Goal: Contribute content

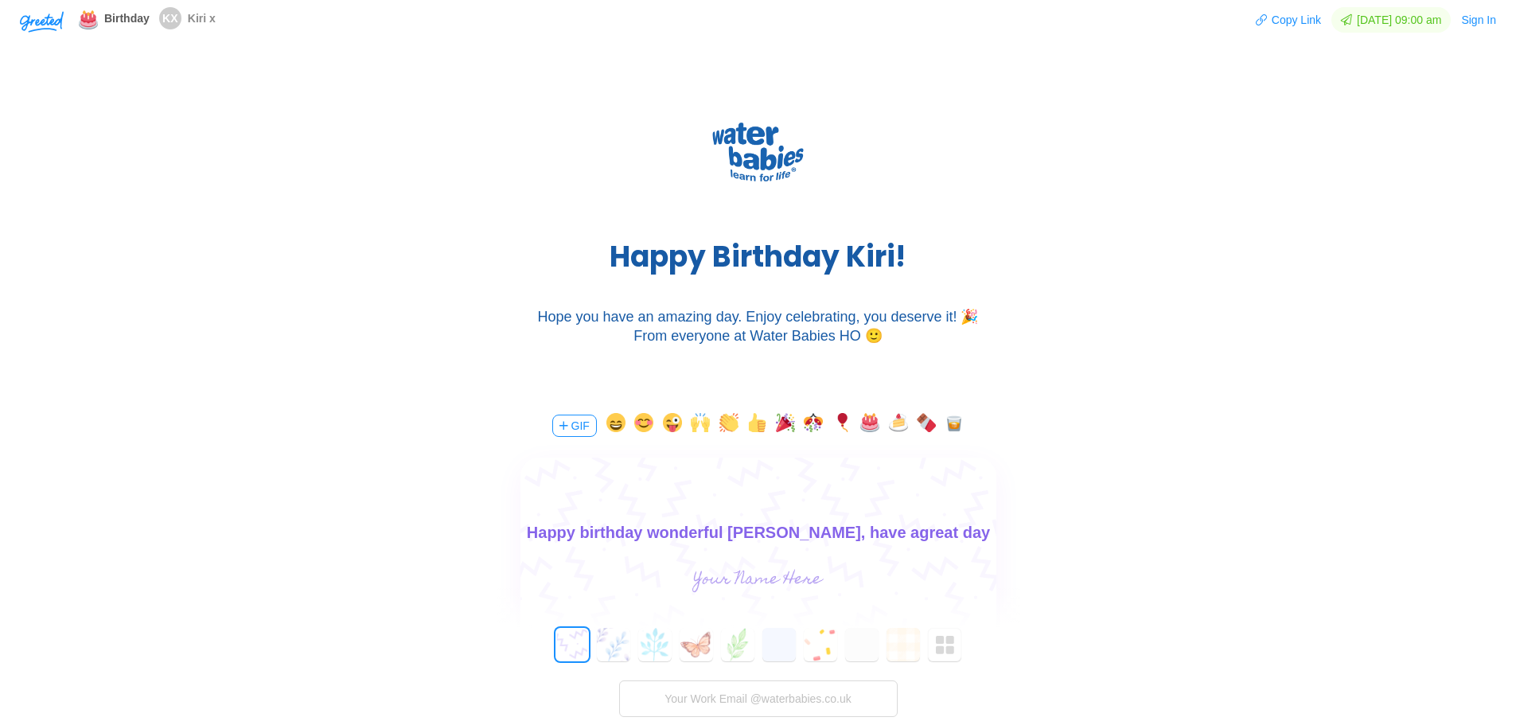
scroll to position [23, 0]
click at [869, 422] on button "button" at bounding box center [870, 425] width 19 height 25
click at [782, 421] on button "button" at bounding box center [785, 425] width 19 height 25
click at [765, 575] on input "text" at bounding box center [758, 580] width 357 height 32
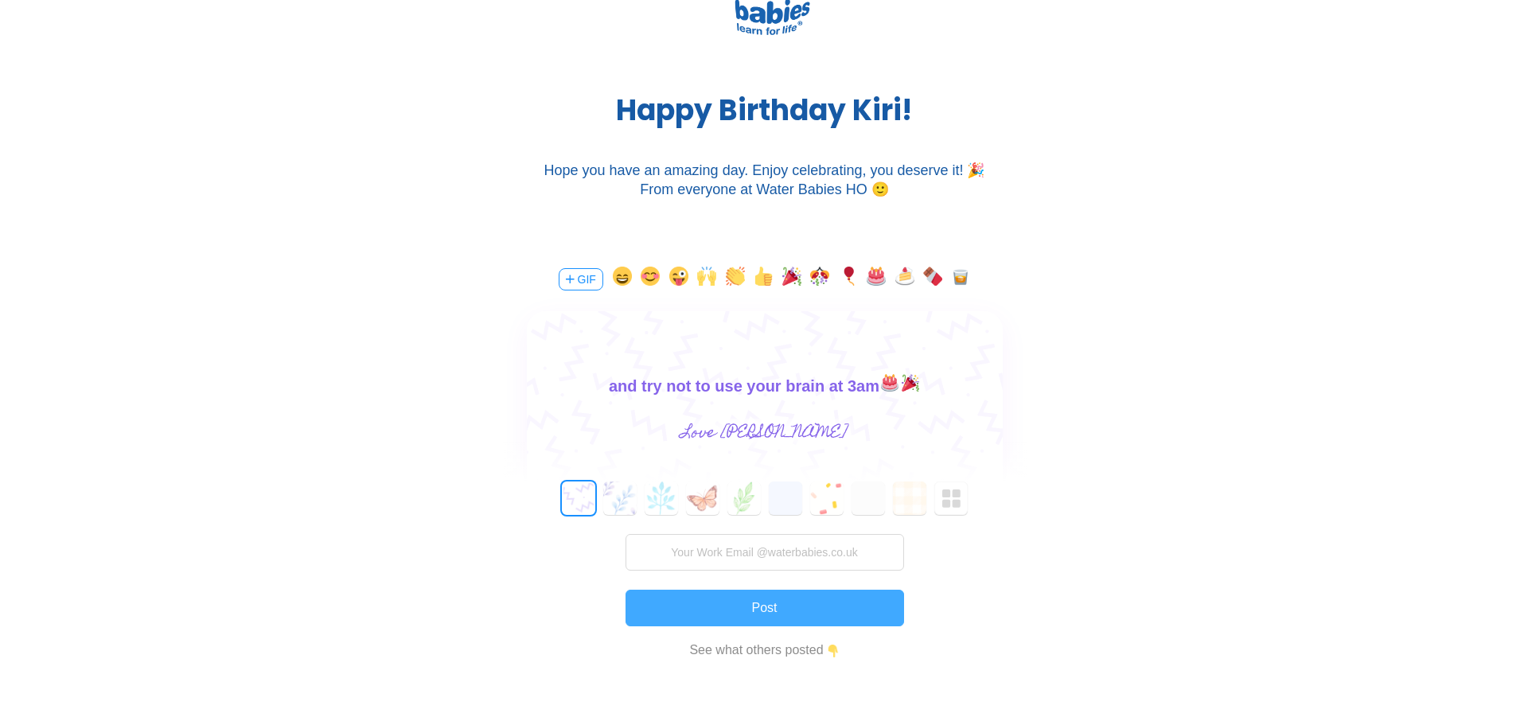
scroll to position [159, 0]
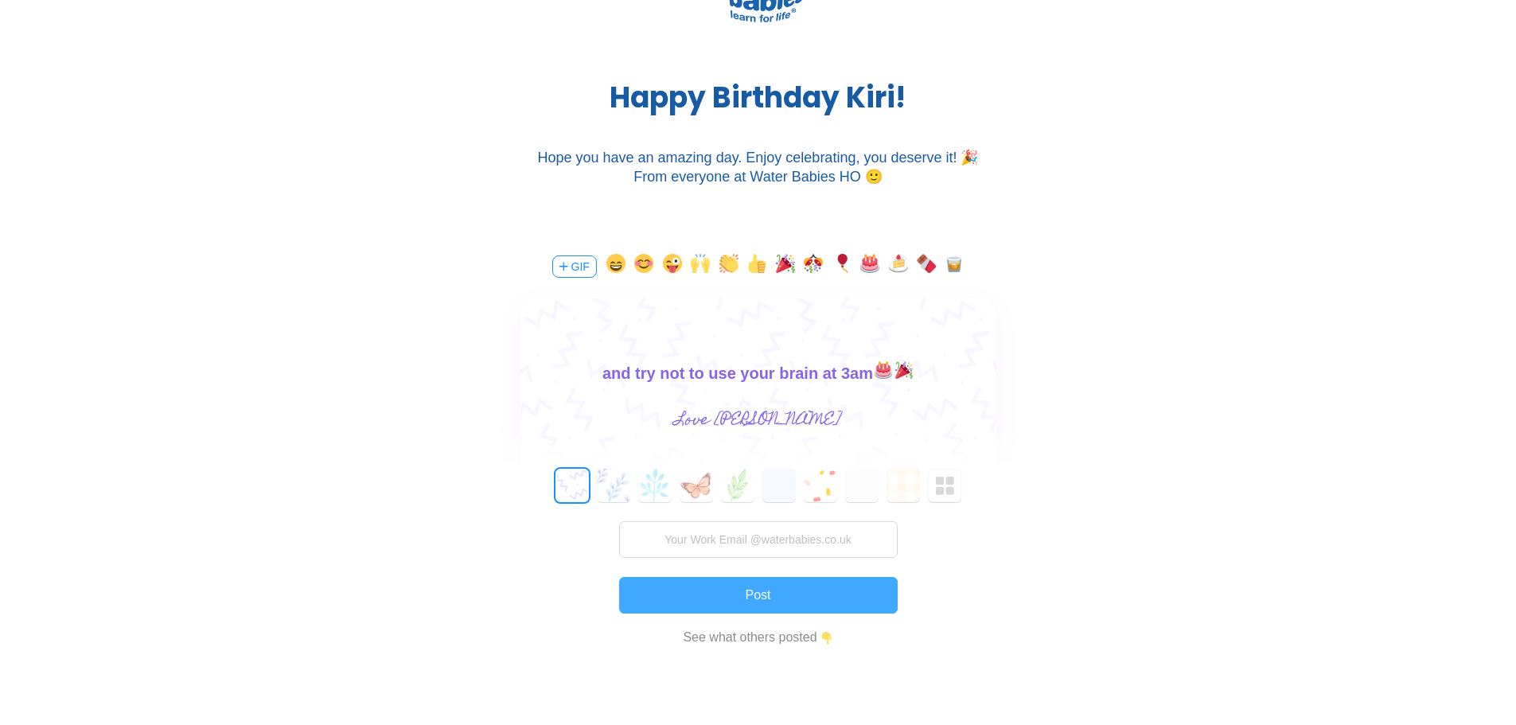
type input "Love Jen x"
click at [770, 599] on button "Post" at bounding box center [758, 595] width 279 height 37
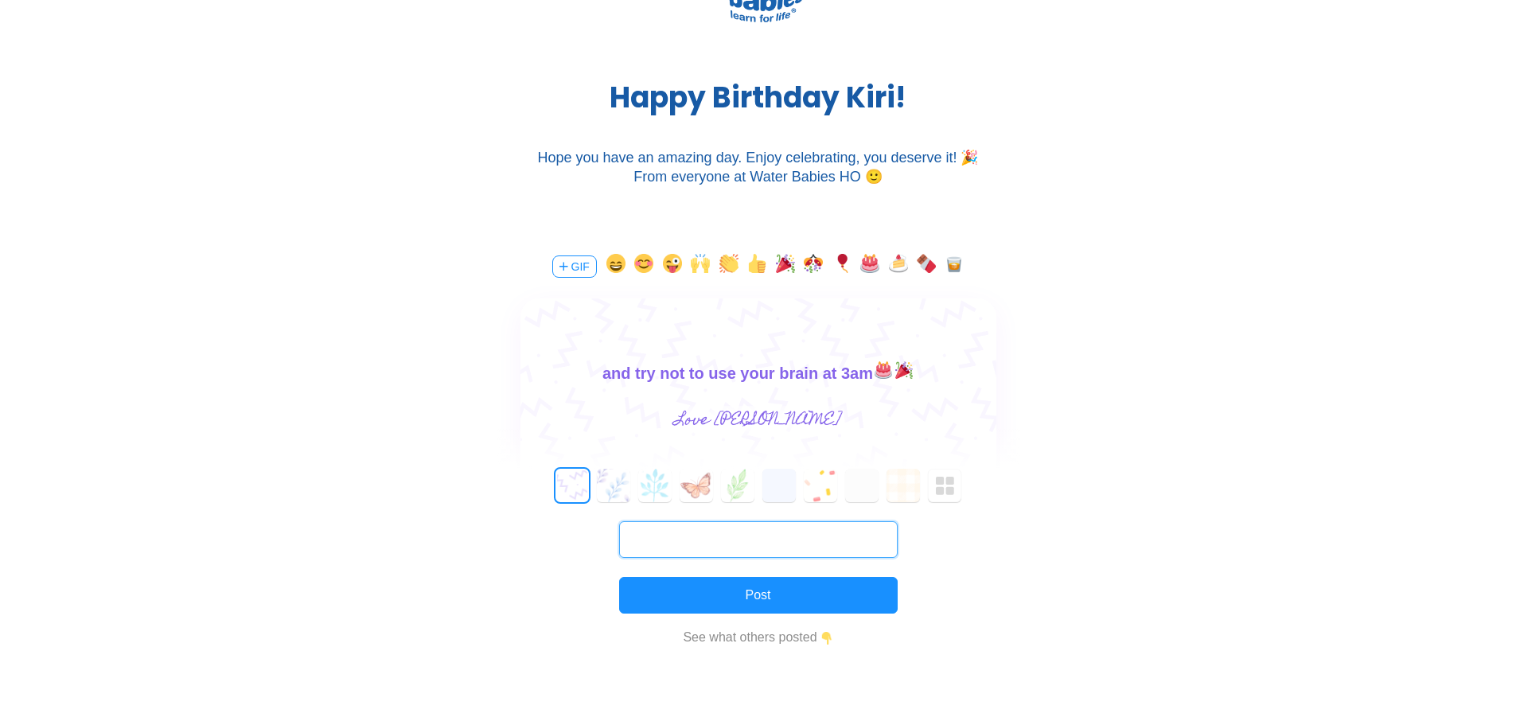
click at [778, 543] on input "text" at bounding box center [758, 539] width 279 height 37
type input "jennie.maltby@waterbabies.co.uk"
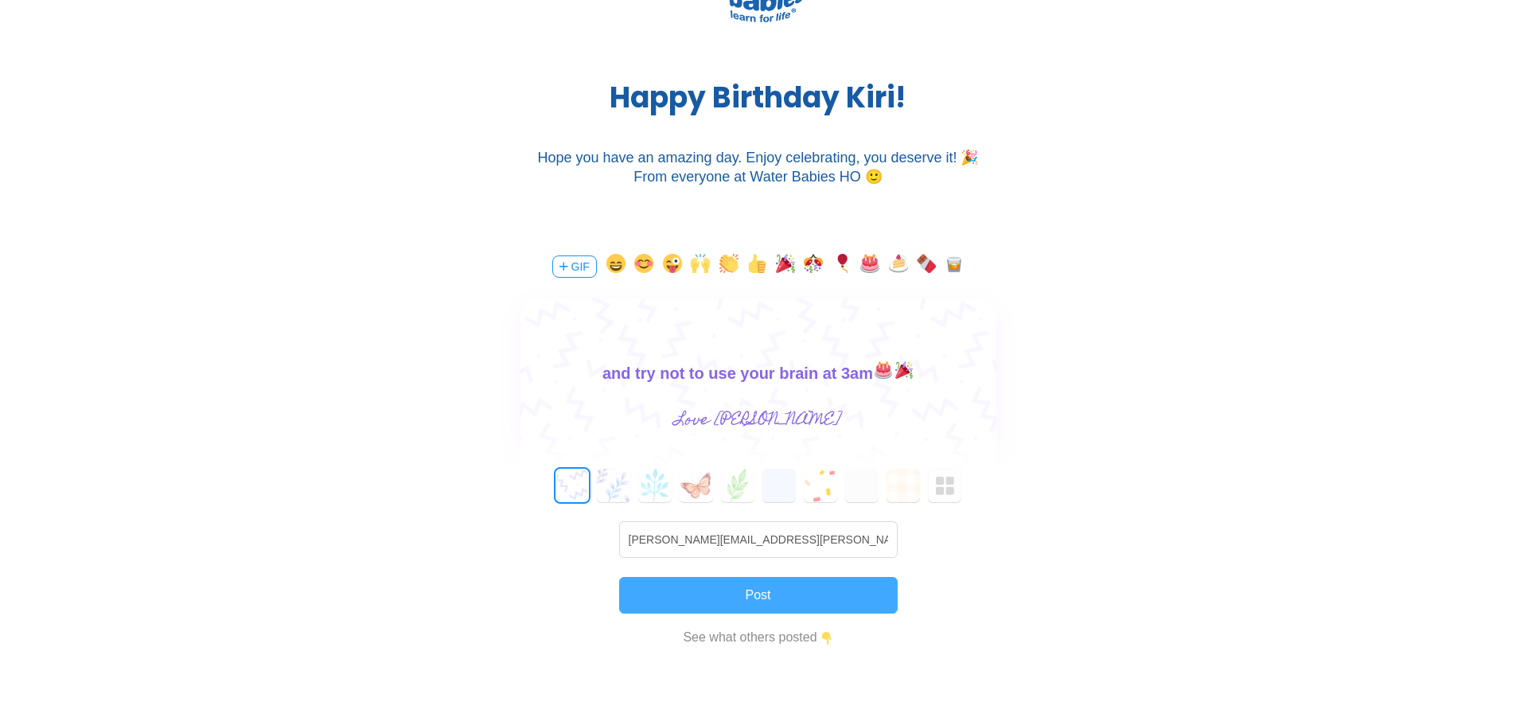
click at [775, 603] on button "Post" at bounding box center [758, 595] width 279 height 37
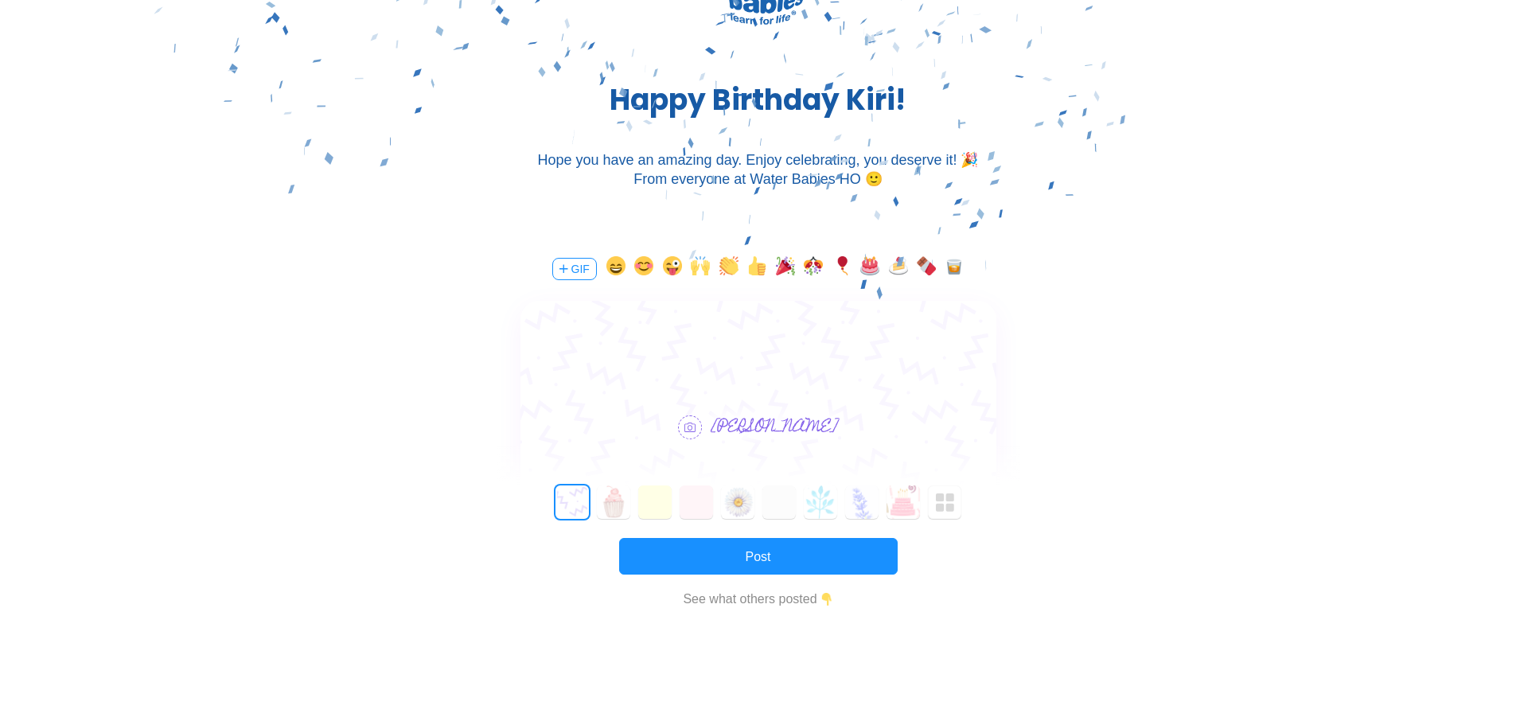
scroll to position [0, 0]
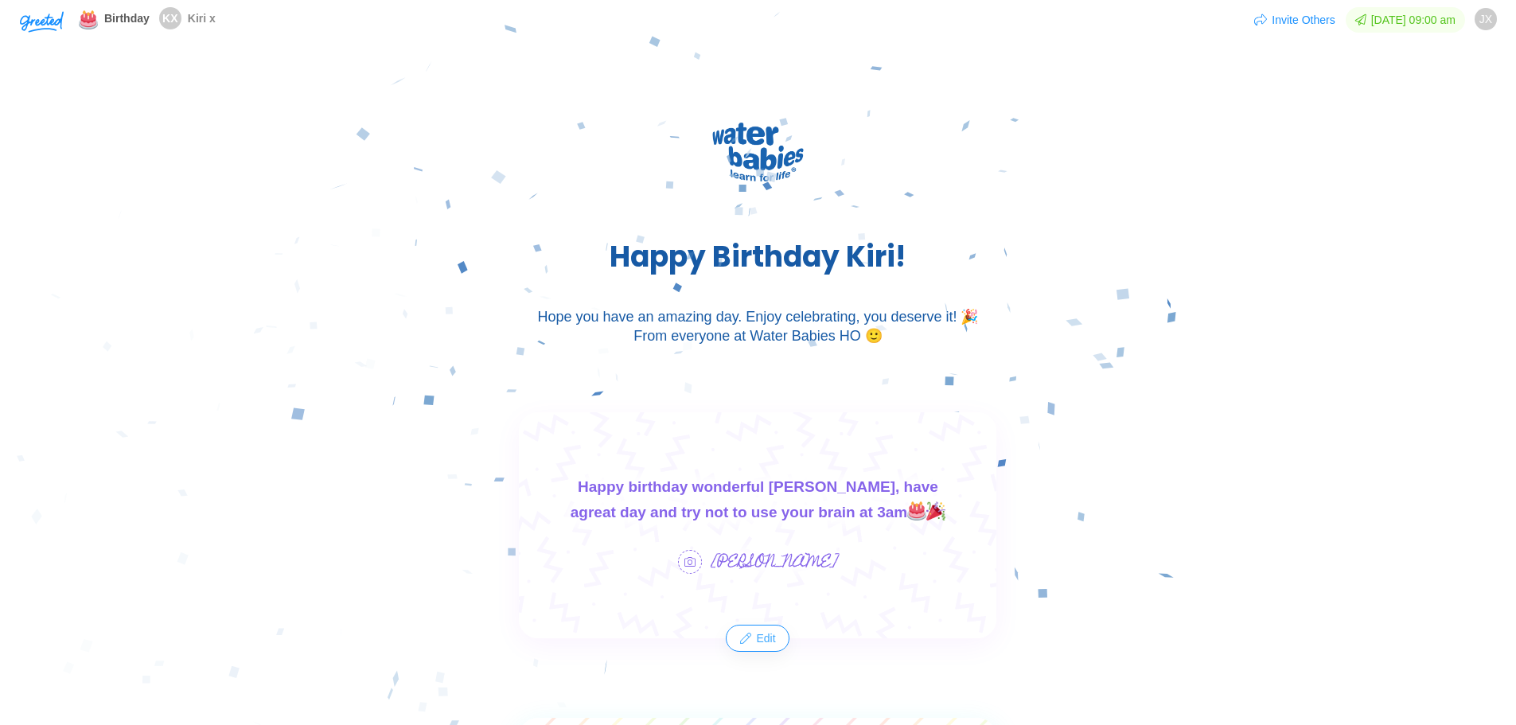
click at [767, 638] on button "Edit" at bounding box center [758, 638] width 61 height 25
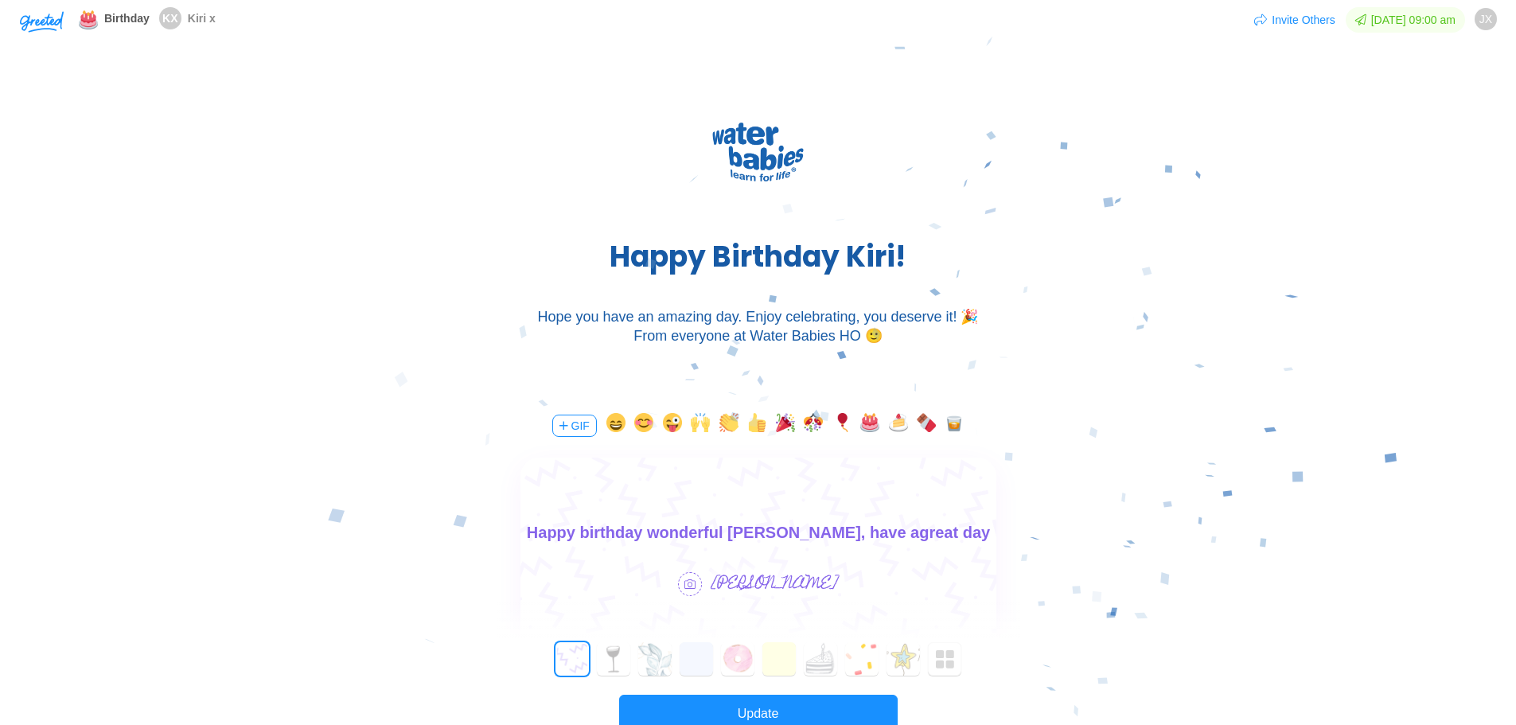
click at [810, 535] on body "Happy birthday wonderful [PERSON_NAME], have agreat day and try not to use your…" at bounding box center [758, 545] width 476 height 51
click at [750, 705] on button "Update" at bounding box center [758, 713] width 279 height 37
